Goal: Find specific page/section: Find specific page/section

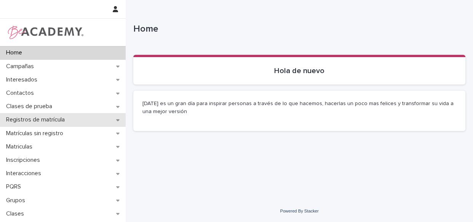
drag, startPoint x: 11, startPoint y: 134, endPoint x: 30, endPoint y: 126, distance: 20.8
click at [21, 131] on div "Home Campañas Interesados Contactos Clases de prueba Registros de matrícula Mat…" at bounding box center [63, 111] width 126 height 222
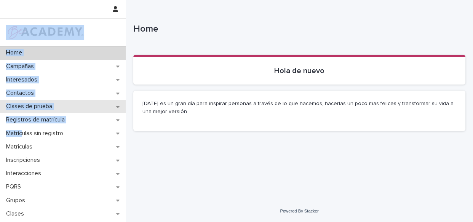
click at [78, 106] on div "Clases de prueba" at bounding box center [63, 106] width 126 height 13
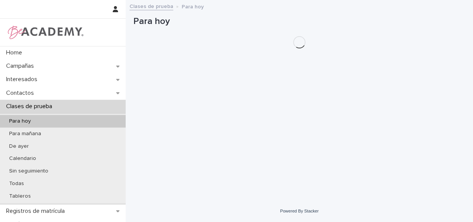
click at [46, 107] on p "Clases de prueba" at bounding box center [30, 106] width 55 height 7
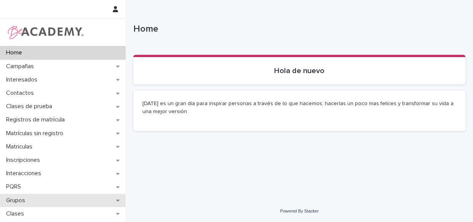
click at [27, 201] on p "Grupos" at bounding box center [17, 200] width 28 height 7
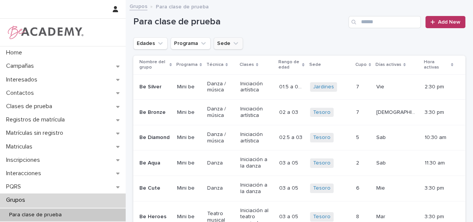
click at [232, 41] on icon "Sede" at bounding box center [236, 44] width 8 height 8
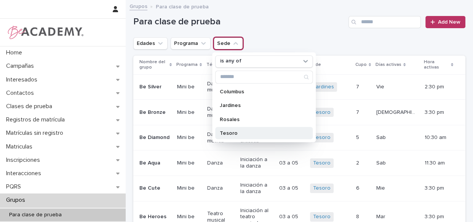
click at [229, 135] on p "Tesoro" at bounding box center [260, 132] width 81 height 5
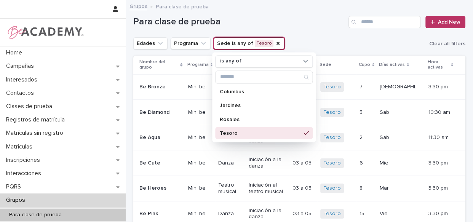
click at [305, 10] on div "Grupos Para clase de prueba" at bounding box center [299, 7] width 347 height 11
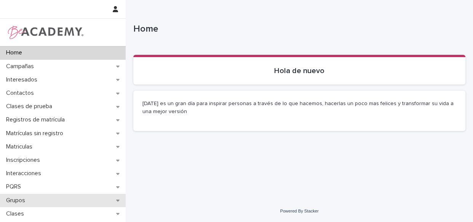
click at [31, 202] on p "Grupos" at bounding box center [17, 200] width 28 height 7
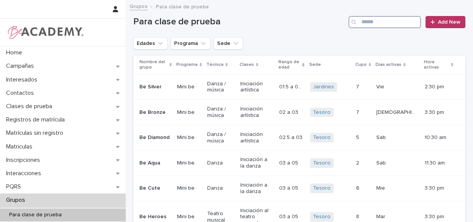
click at [371, 22] on input "Search" at bounding box center [385, 22] width 72 height 12
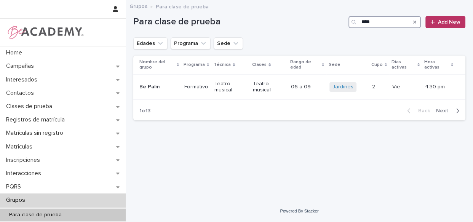
click at [390, 22] on input "****" at bounding box center [385, 22] width 72 height 12
click at [377, 21] on input "****" at bounding box center [385, 22] width 72 height 12
type input "*"
type input "****"
click at [279, 92] on p "Teatro musical" at bounding box center [269, 87] width 32 height 13
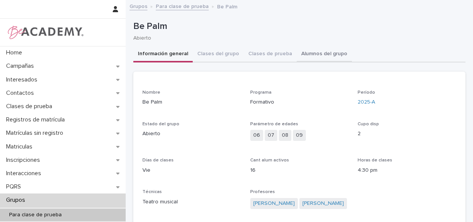
click at [298, 50] on button "Alumnos del grupo" at bounding box center [324, 54] width 55 height 16
